Goal: Task Accomplishment & Management: Use online tool/utility

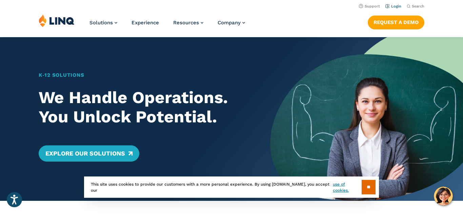
click at [394, 4] on link "Login" at bounding box center [393, 6] width 16 height 4
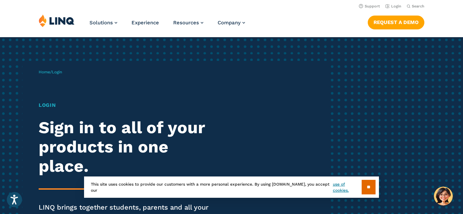
click at [100, 77] on div "Home / Login Login Sign in to all of your products in one place. LINQ brings to…" at bounding box center [183, 155] width 289 height 188
click at [78, 85] on div "Home / Login Login Sign in to all of your products in one place. LINQ brings to…" at bounding box center [183, 155] width 289 height 188
click at [51, 103] on h1 "Login" at bounding box center [128, 106] width 178 height 8
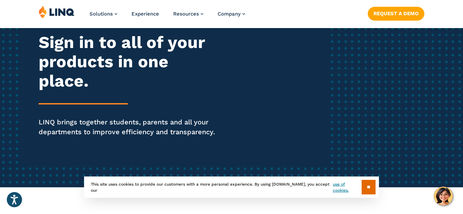
scroll to position [95, 0]
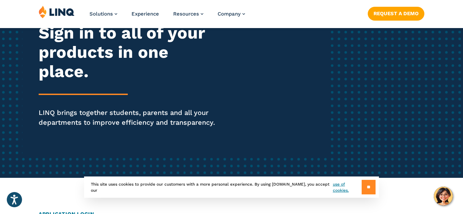
click at [363, 186] on input "**" at bounding box center [368, 187] width 14 height 15
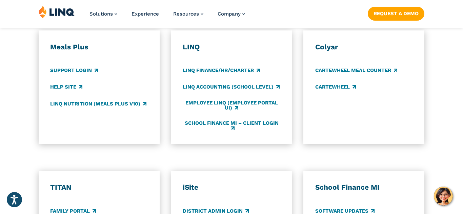
scroll to position [393, 0]
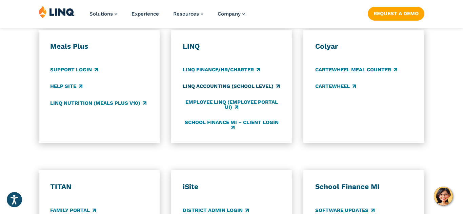
click at [248, 86] on link "LINQ Accounting (school level)" at bounding box center [231, 86] width 97 height 7
